Goal: Task Accomplishment & Management: Manage account settings

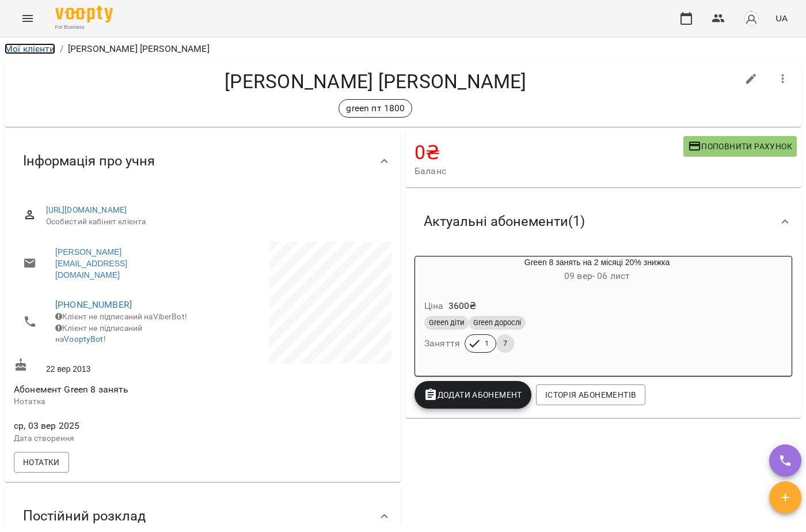
click at [32, 44] on link "Мої клієнти" at bounding box center [30, 48] width 51 height 11
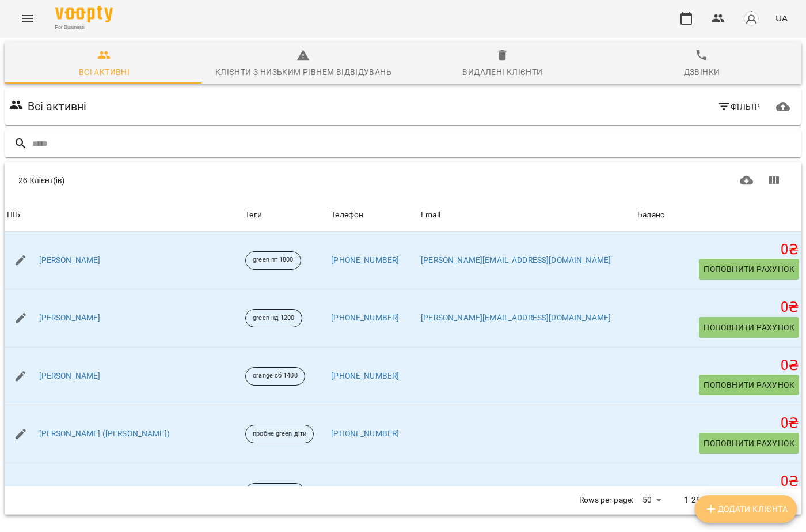
click at [733, 505] on span "Додати клієнта" at bounding box center [746, 509] width 84 height 14
select select "**"
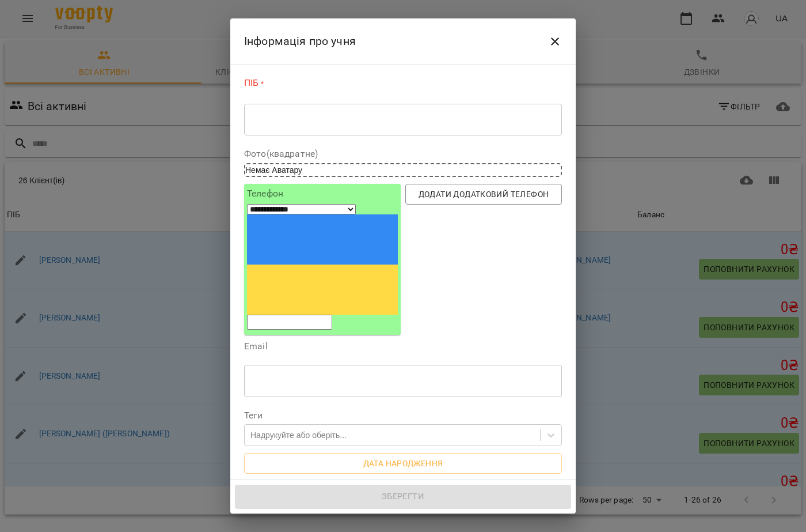
click at [303, 109] on div "* ​" at bounding box center [403, 119] width 318 height 32
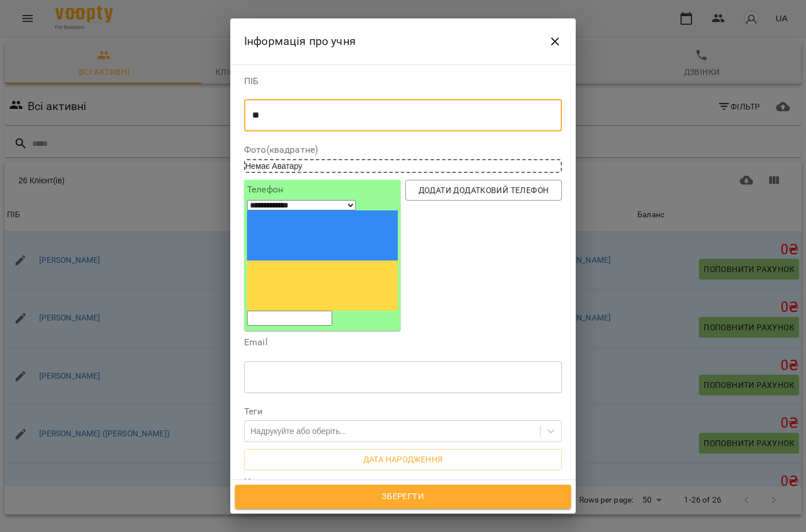
type textarea "*"
type textarea "**********"
click at [283, 310] on input "tel" at bounding box center [289, 317] width 85 height 15
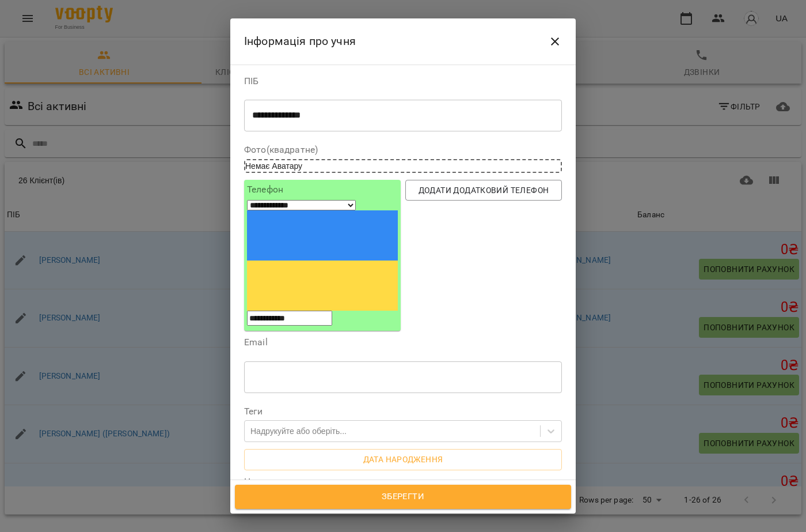
type input "**********"
click at [315, 422] on div "Надрукуйте або оберіть..." at bounding box center [392, 431] width 295 height 19
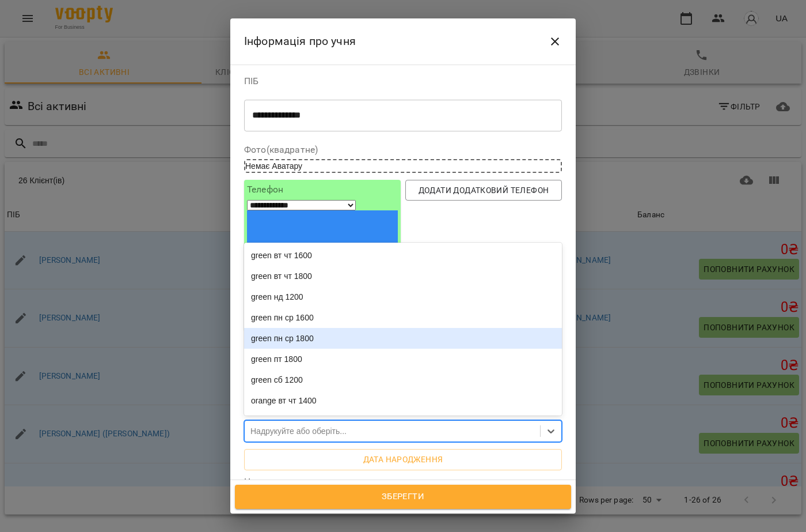
scroll to position [123, 0]
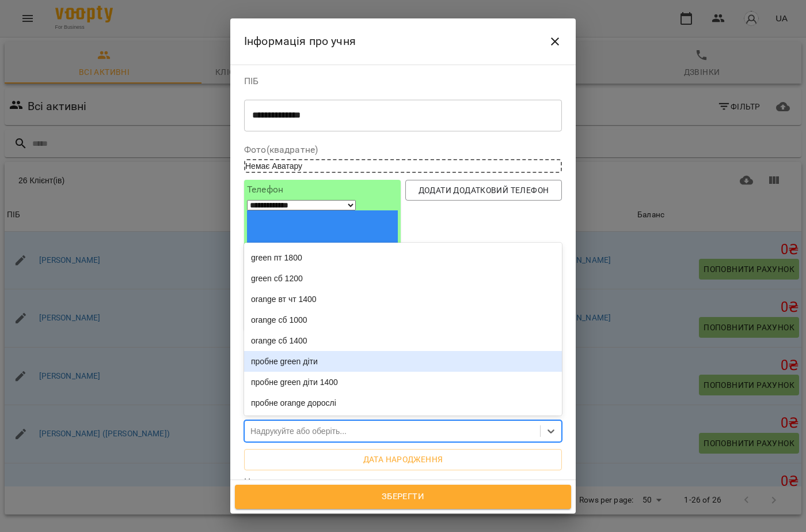
click at [299, 351] on div "пробне green діти" at bounding box center [403, 361] width 318 height 21
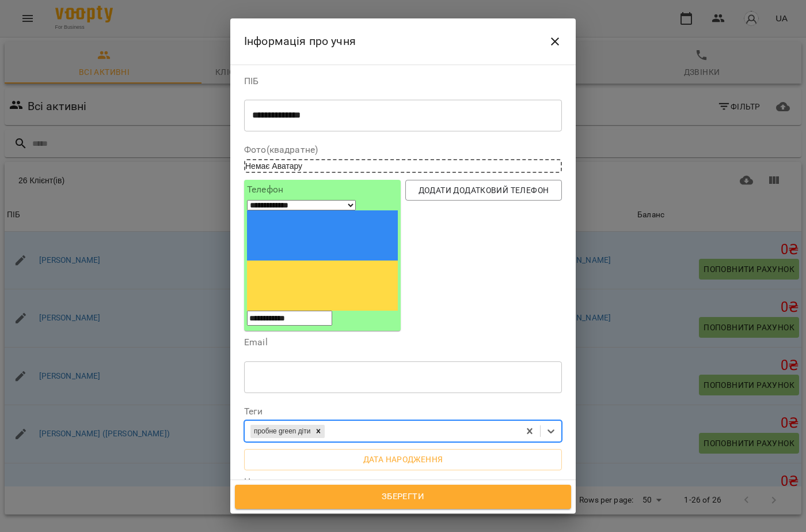
click at [380, 501] on span "Зберегти" at bounding box center [403, 496] width 311 height 15
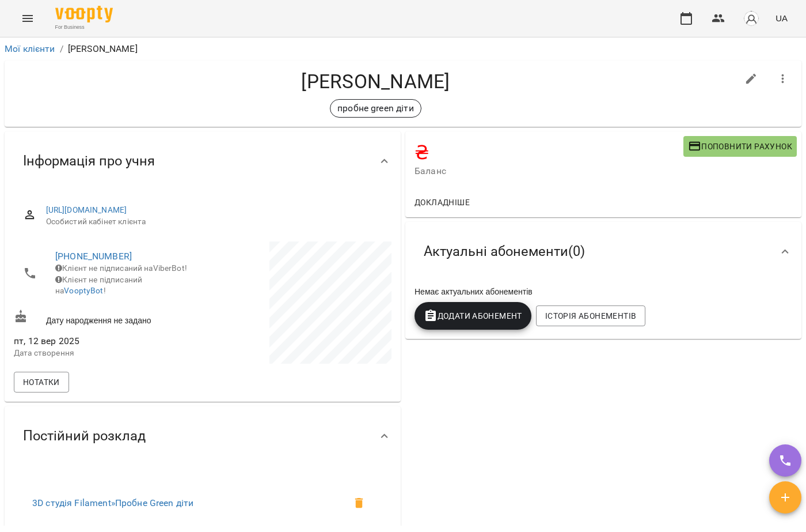
drag, startPoint x: 6, startPoint y: 18, endPoint x: 48, endPoint y: 20, distance: 41.5
click at [7, 18] on div "For Business UA" at bounding box center [403, 18] width 806 height 37
click at [32, 21] on icon "Menu" at bounding box center [27, 18] width 10 height 7
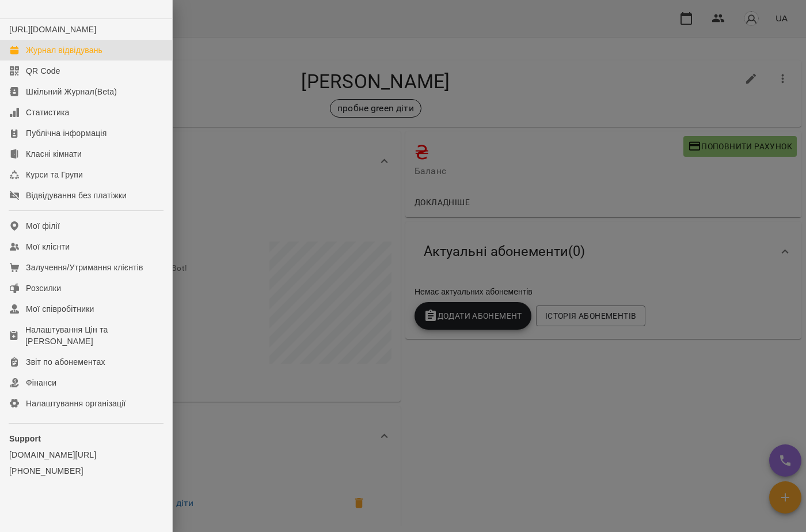
click at [45, 56] on div "Журнал відвідувань" at bounding box center [64, 50] width 77 height 12
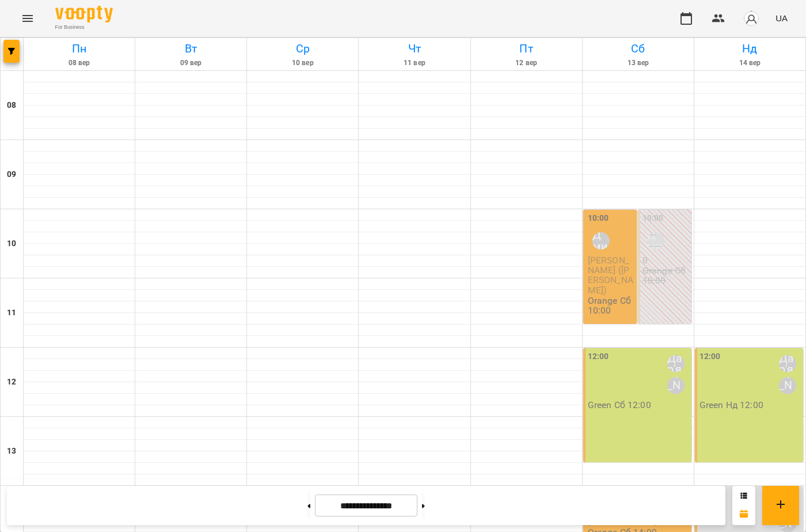
scroll to position [58, 0]
click at [636, 350] on div "12:00 Дар'я [PERSON_NAME]" at bounding box center [638, 374] width 101 height 48
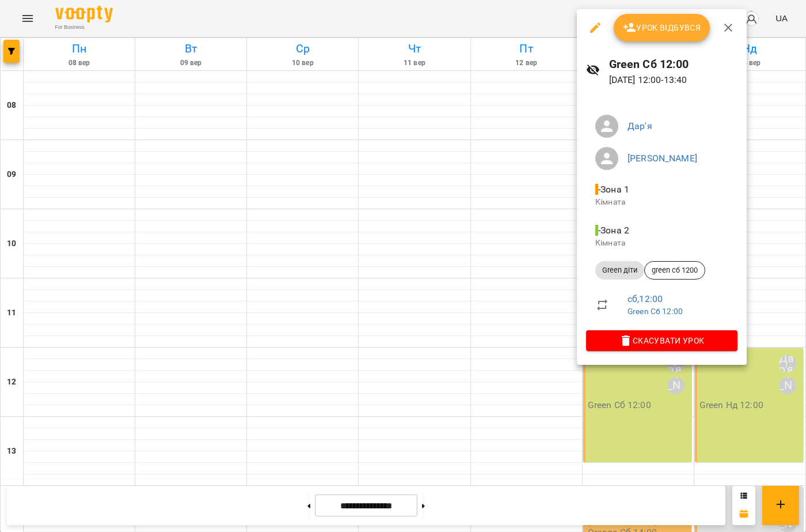
click at [588, 33] on button "button" at bounding box center [596, 28] width 28 height 28
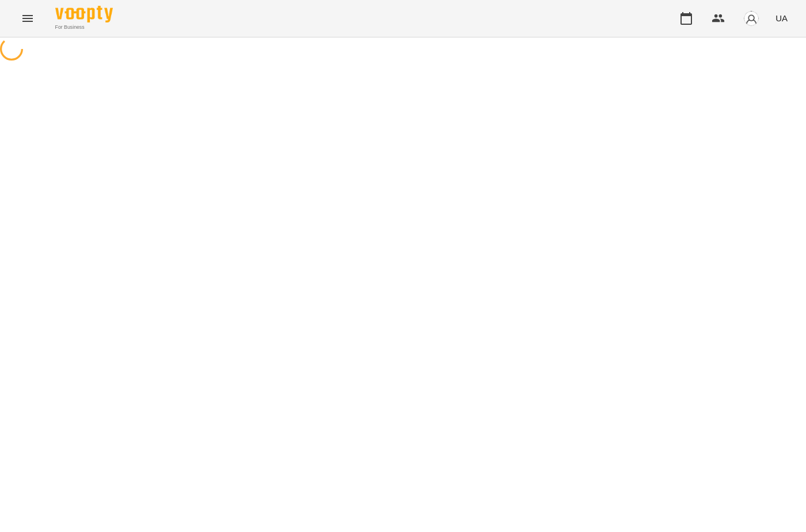
select select "**********"
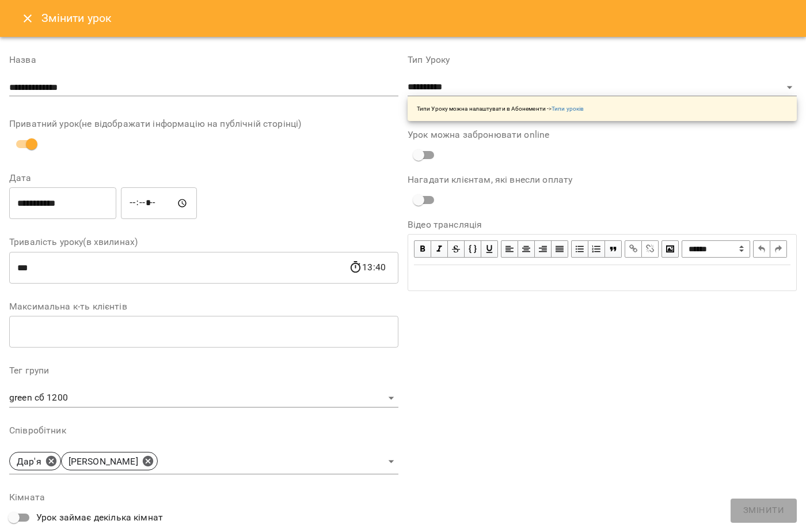
click at [25, 13] on icon "Close" at bounding box center [28, 19] width 14 height 14
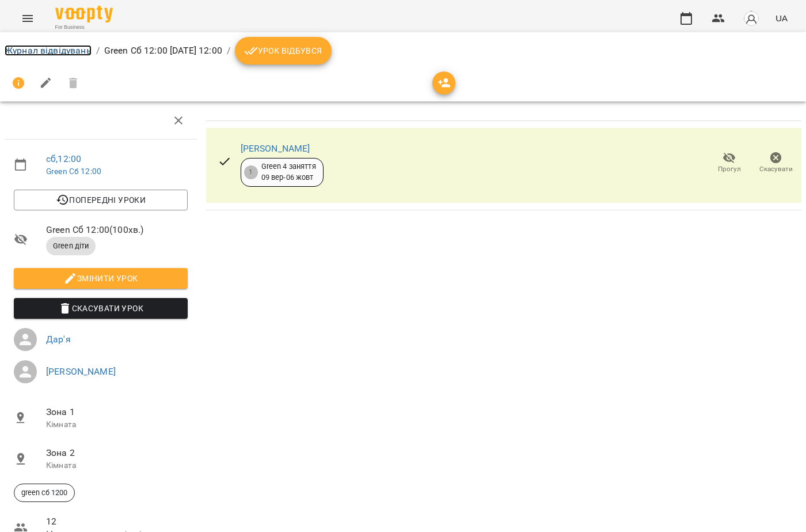
click at [48, 54] on link "Журнал відвідувань" at bounding box center [48, 50] width 87 height 11
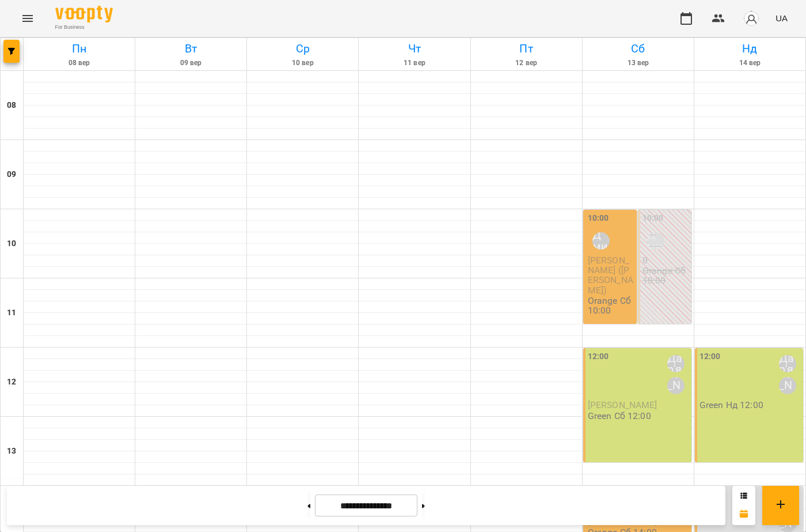
scroll to position [420, 0]
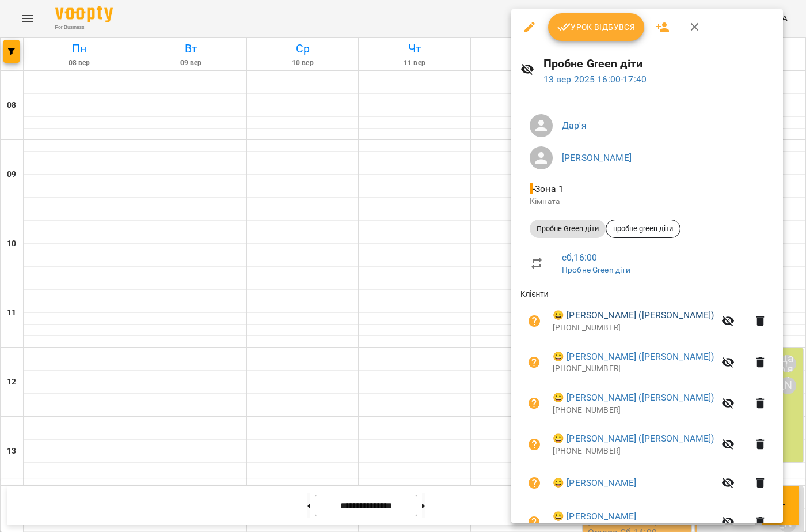
scroll to position [0, 0]
click at [691, 23] on icon "button" at bounding box center [695, 28] width 14 height 14
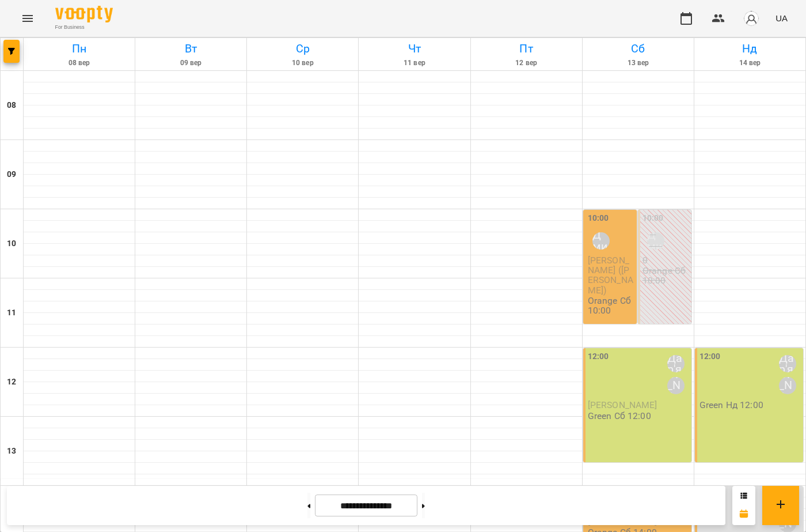
click at [650, 527] on div "Orange Сб 14:00" at bounding box center [622, 532] width 69 height 10
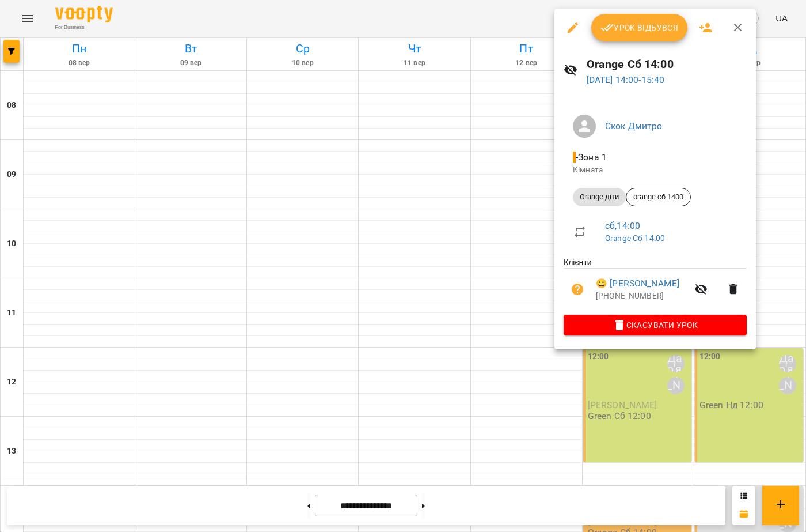
click at [733, 28] on icon "button" at bounding box center [738, 28] width 14 height 14
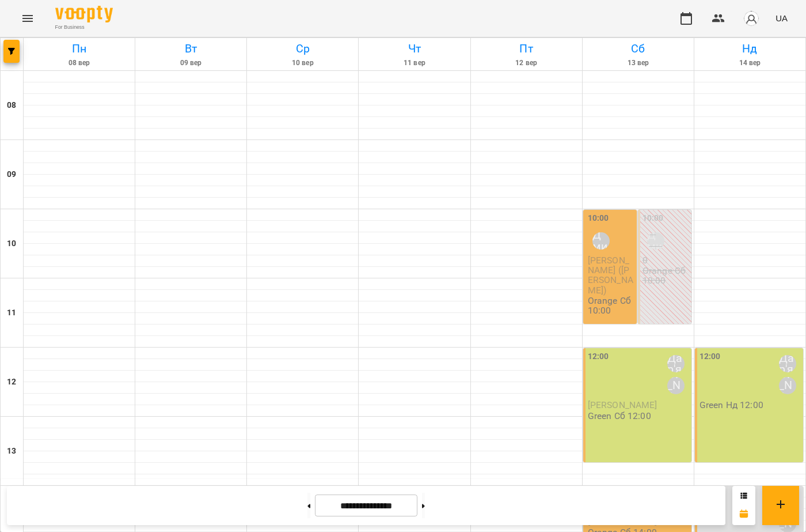
scroll to position [248, 0]
click at [722, 488] on div "14:00 Дар'я [PERSON_NAME]" at bounding box center [750, 512] width 101 height 48
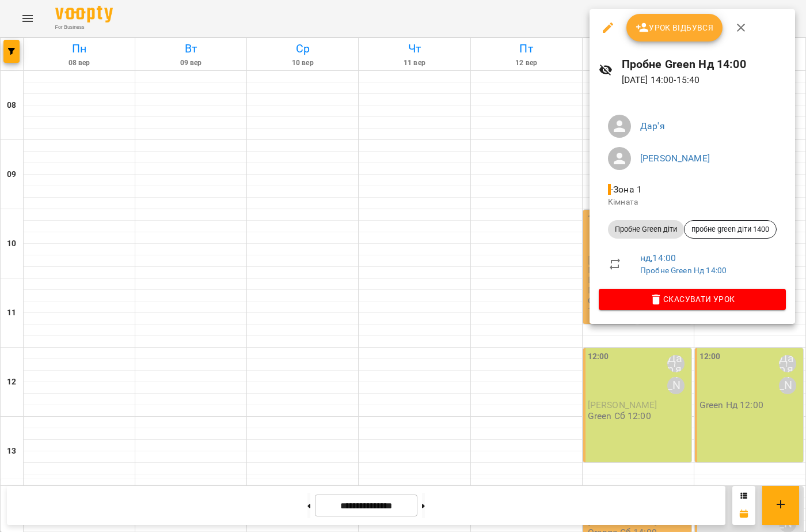
click at [606, 35] on button "button" at bounding box center [608, 28] width 28 height 28
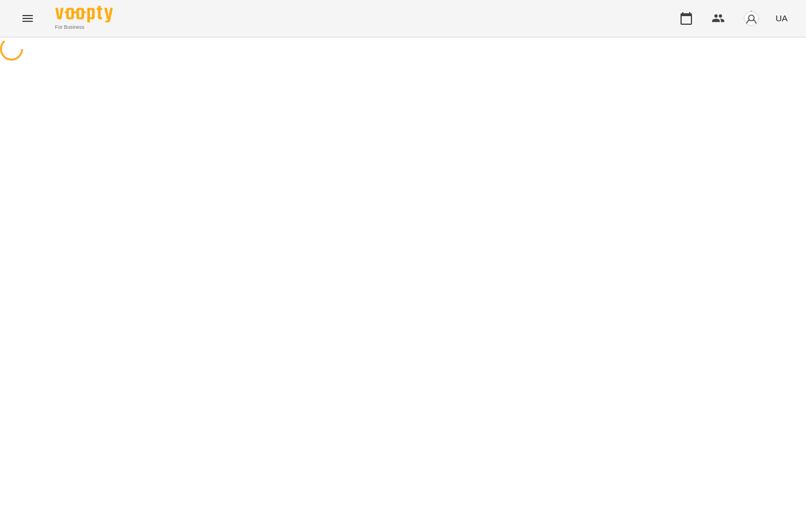
select select "**********"
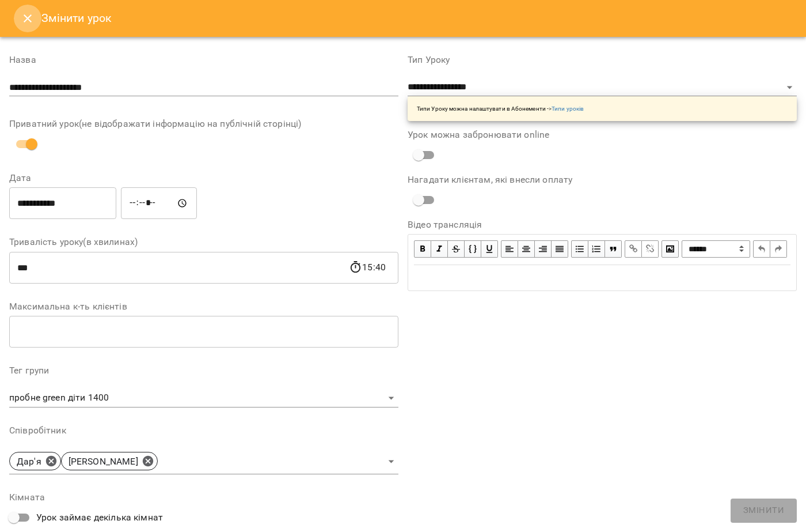
click at [22, 17] on icon "Close" at bounding box center [28, 19] width 14 height 14
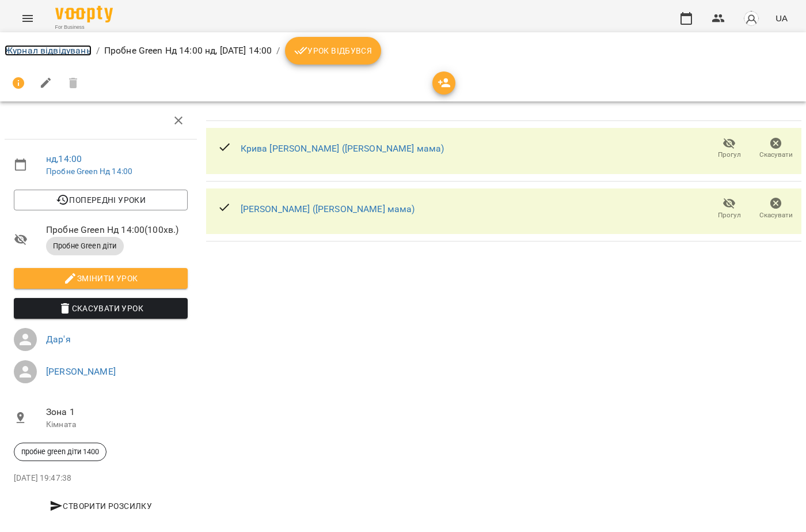
click at [51, 50] on link "Журнал відвідувань" at bounding box center [48, 50] width 87 height 11
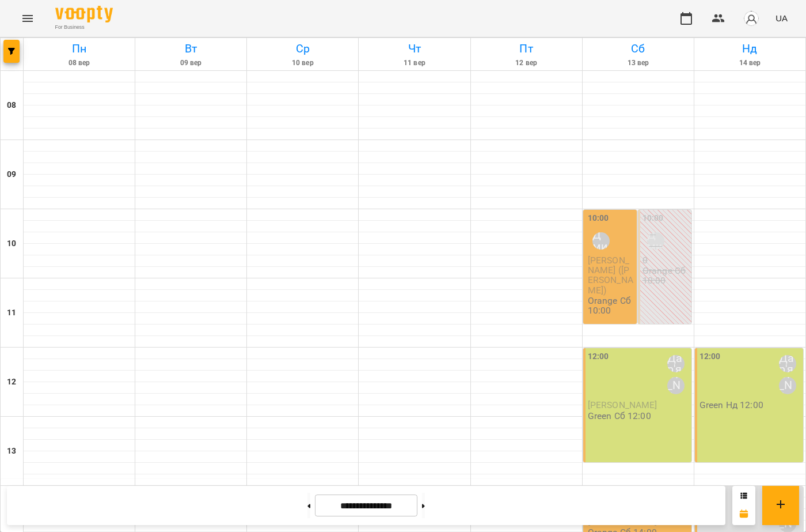
scroll to position [230, 0]
click at [731, 488] on div "14:00 Дар'я [PERSON_NAME]" at bounding box center [750, 512] width 101 height 48
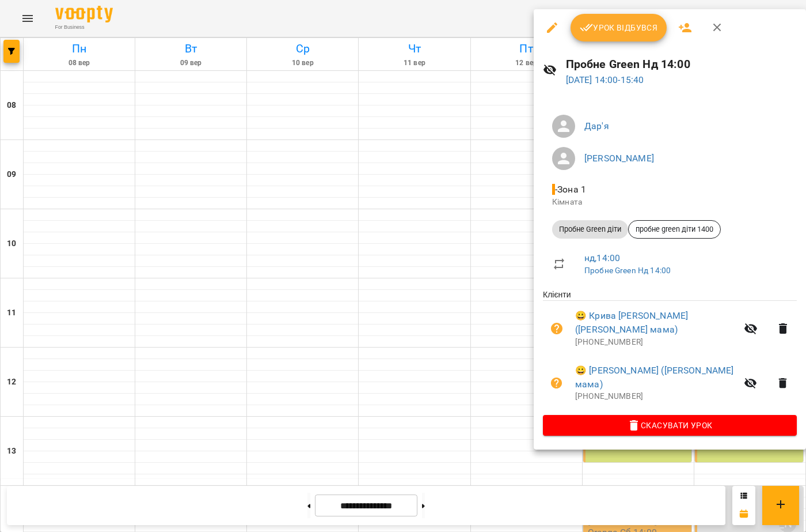
click at [724, 26] on button "button" at bounding box center [718, 28] width 28 height 28
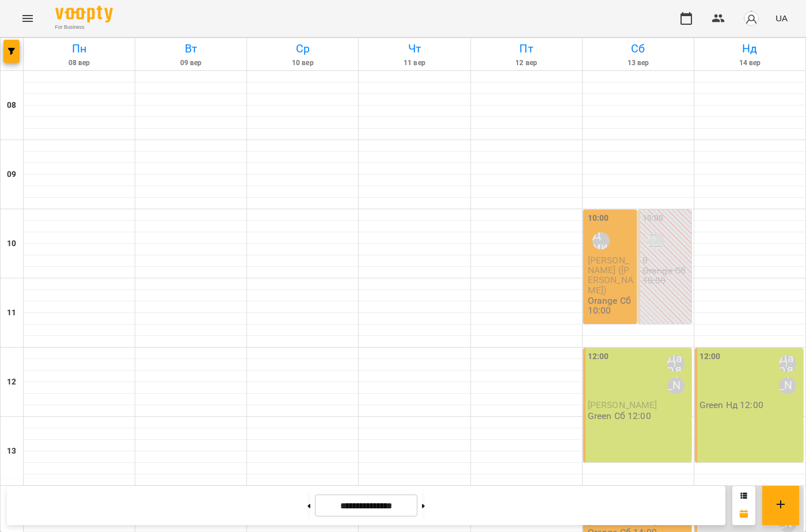
scroll to position [420, 0]
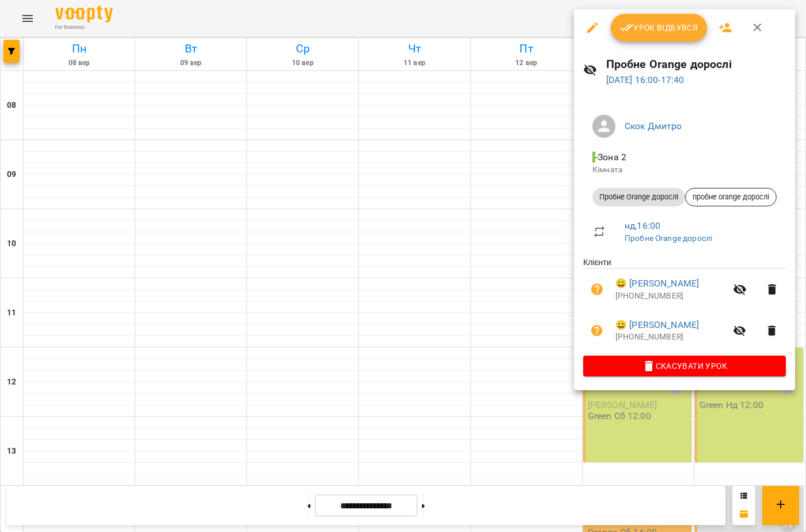
click at [760, 28] on icon "button" at bounding box center [758, 28] width 14 height 14
